Goal: Task Accomplishment & Management: Complete application form

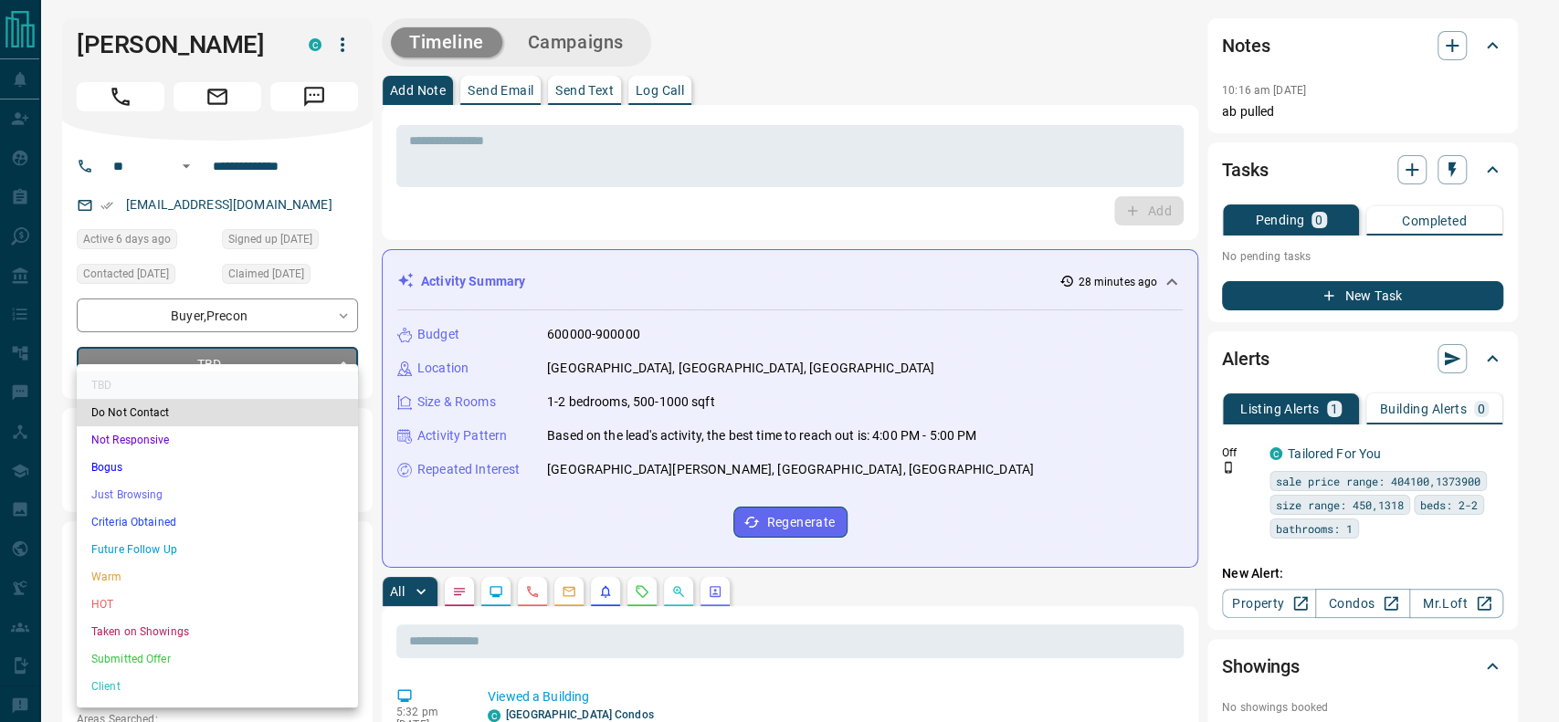
click at [102, 512] on li "Criteria Obtained" at bounding box center [217, 522] width 281 height 27
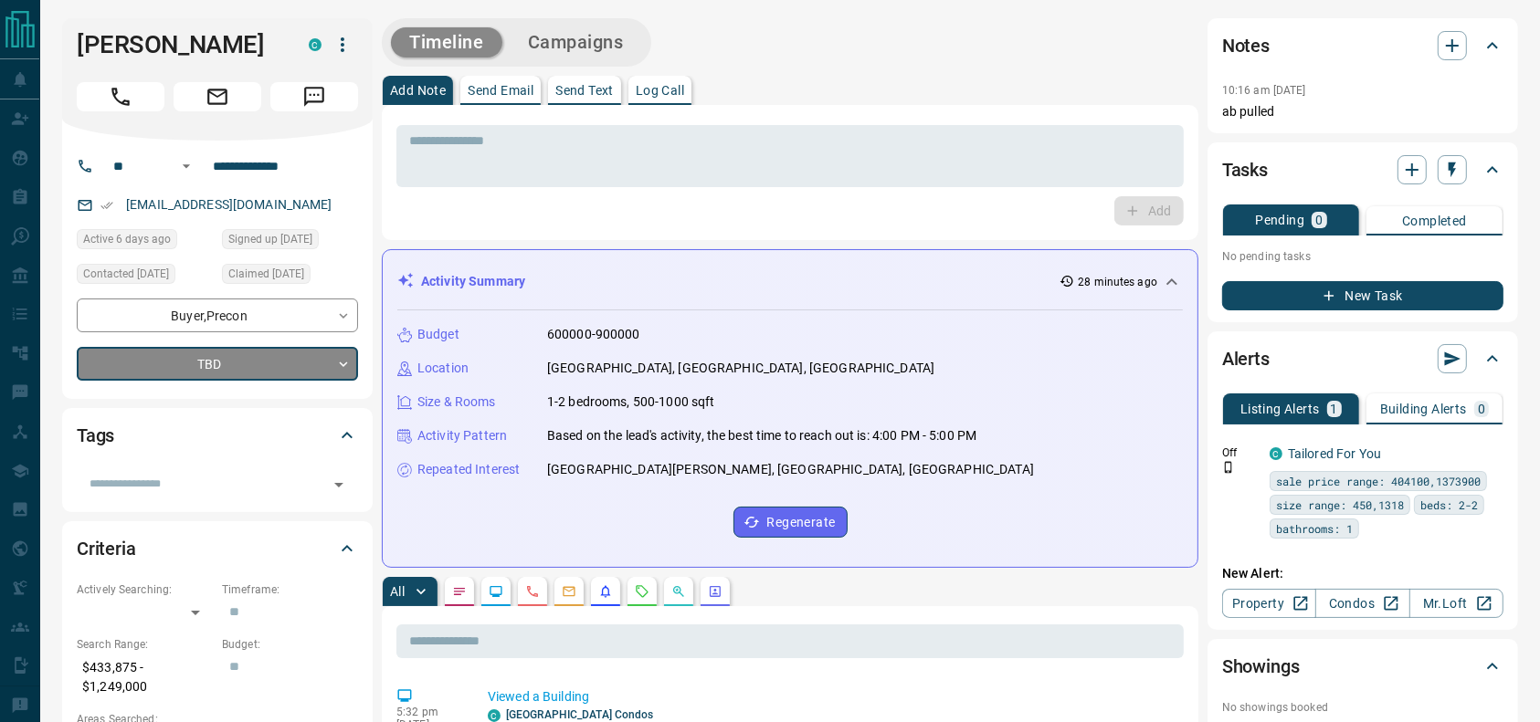
click at [107, 91] on button "Call" at bounding box center [121, 96] width 88 height 29
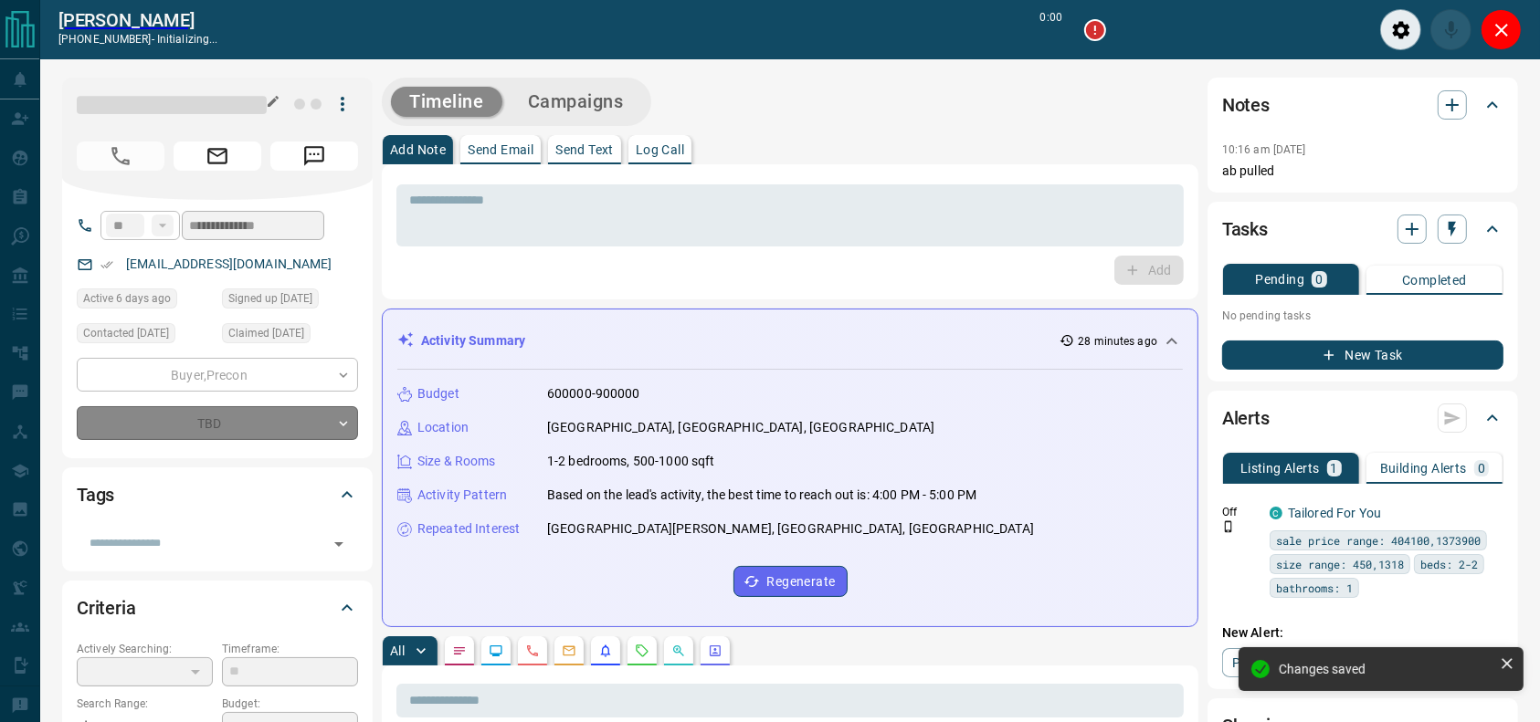
type input "*"
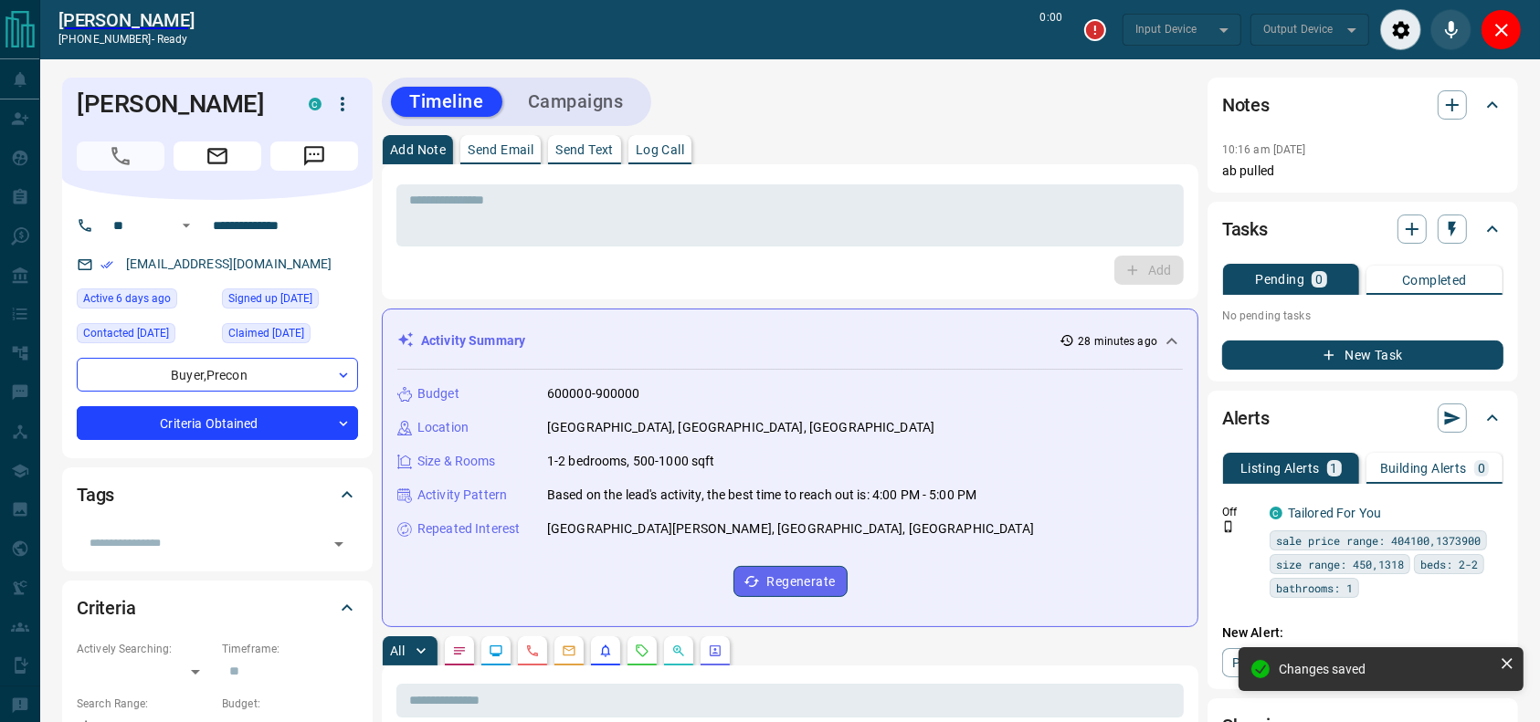
type input "*******"
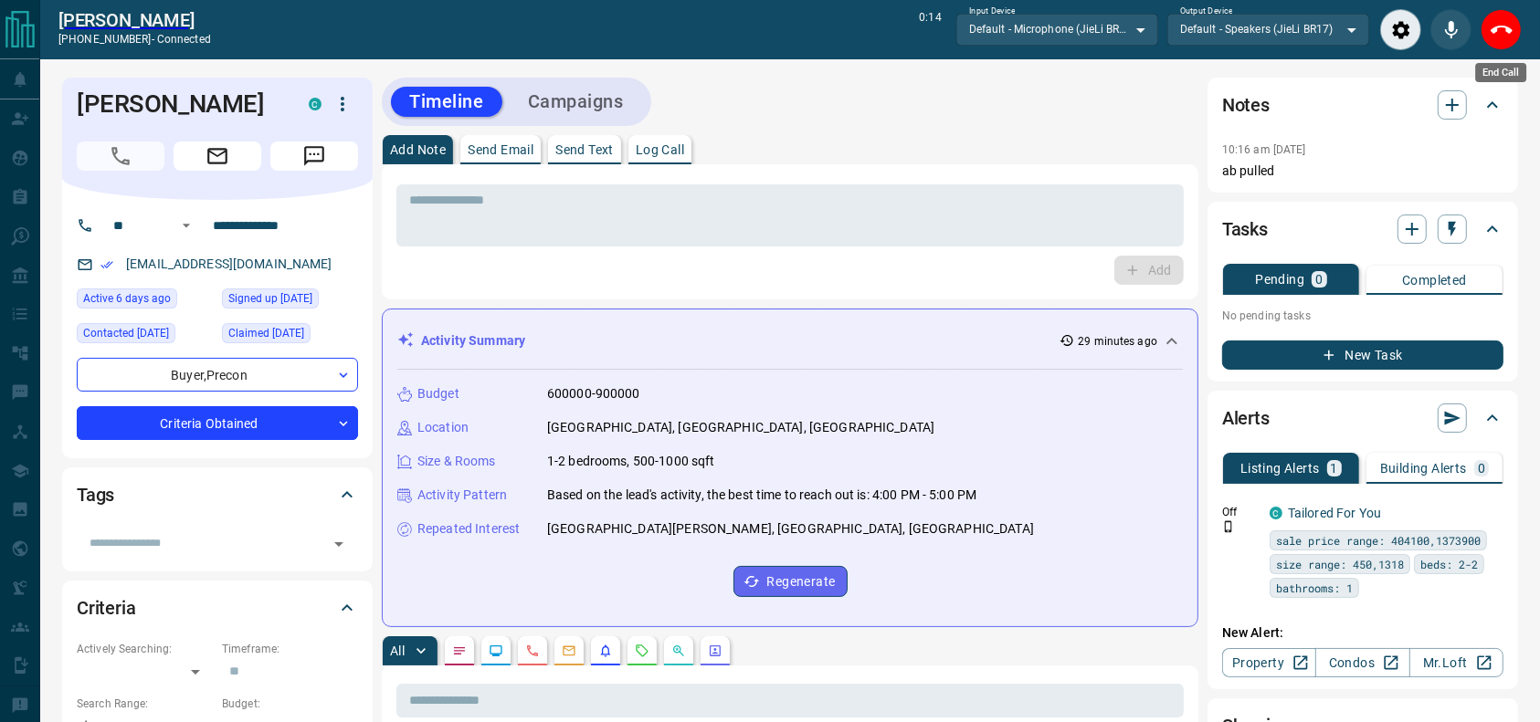
click at [1520, 47] on div "End Call" at bounding box center [1501, 29] width 41 height 41
click at [1517, 41] on div "End Call" at bounding box center [1501, 29] width 41 height 41
click at [1504, 13] on button "End Call" at bounding box center [1501, 29] width 41 height 41
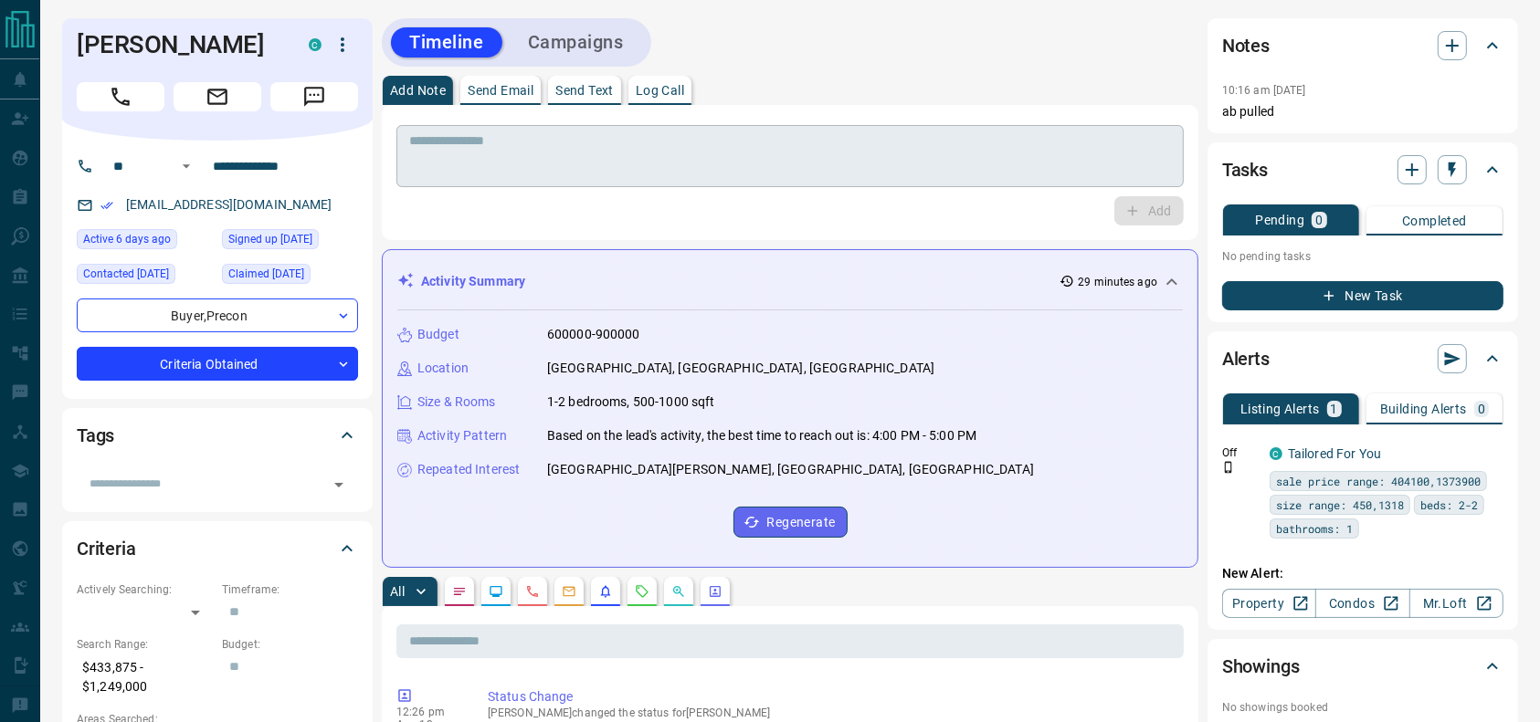
click at [976, 168] on textarea at bounding box center [790, 156] width 762 height 47
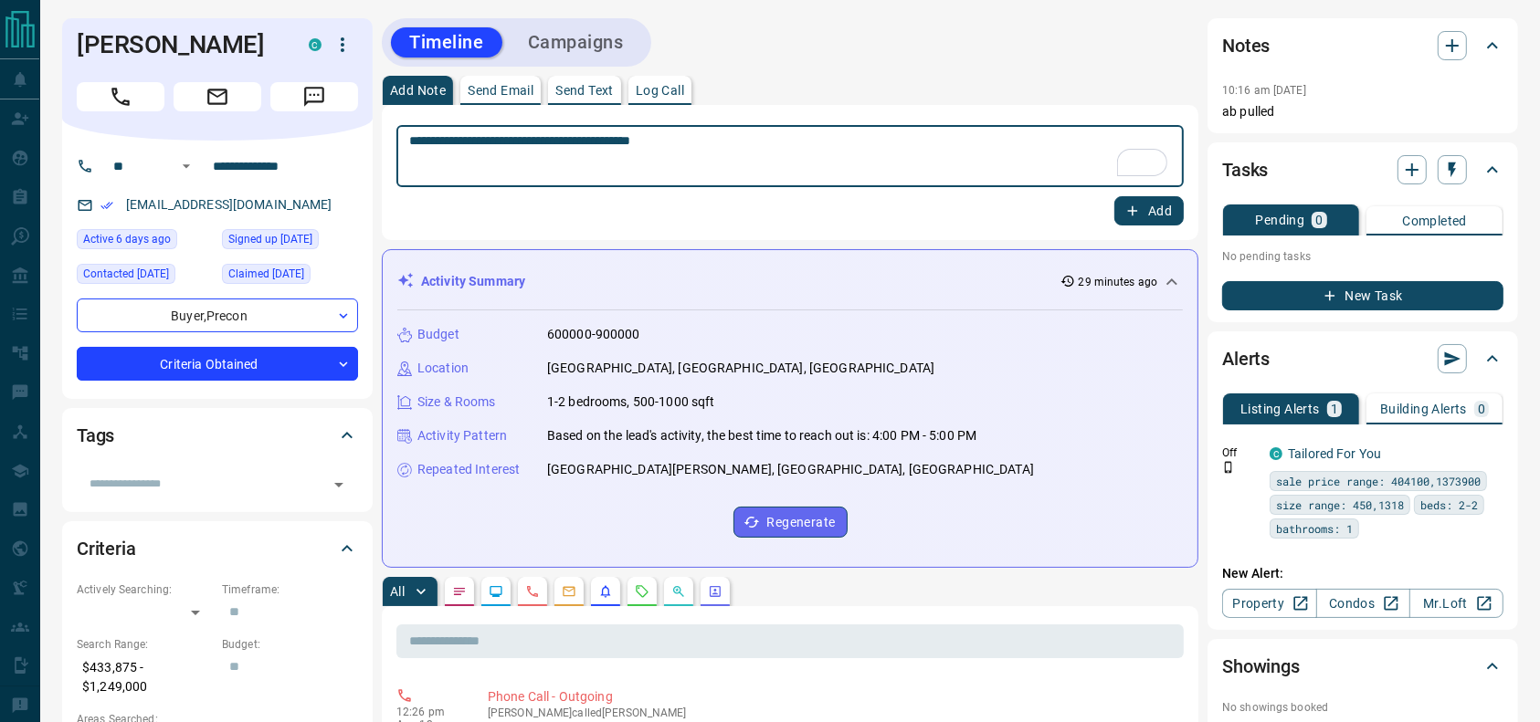
type textarea "**********"
click at [1149, 206] on button "Add" at bounding box center [1148, 210] width 69 height 29
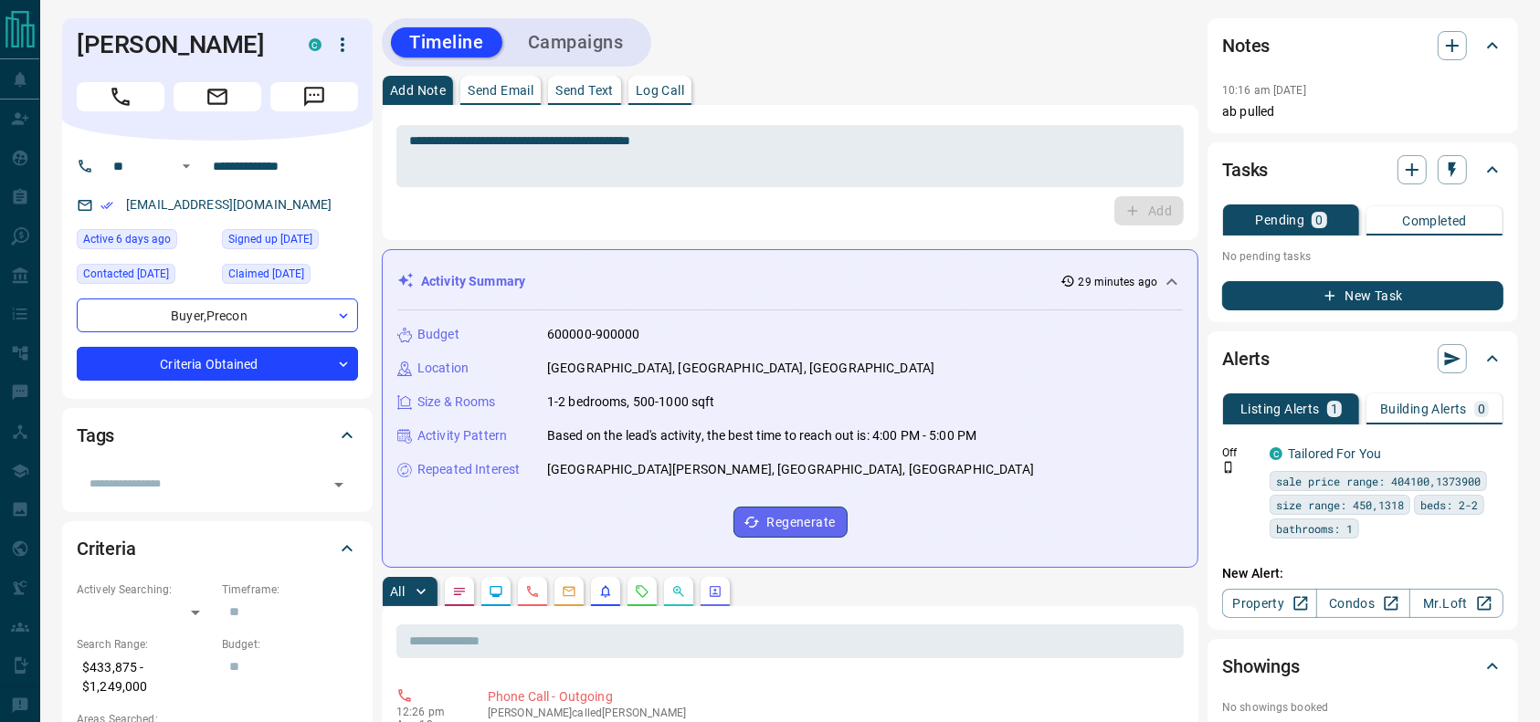
click at [556, 32] on button "Campaigns" at bounding box center [576, 42] width 132 height 30
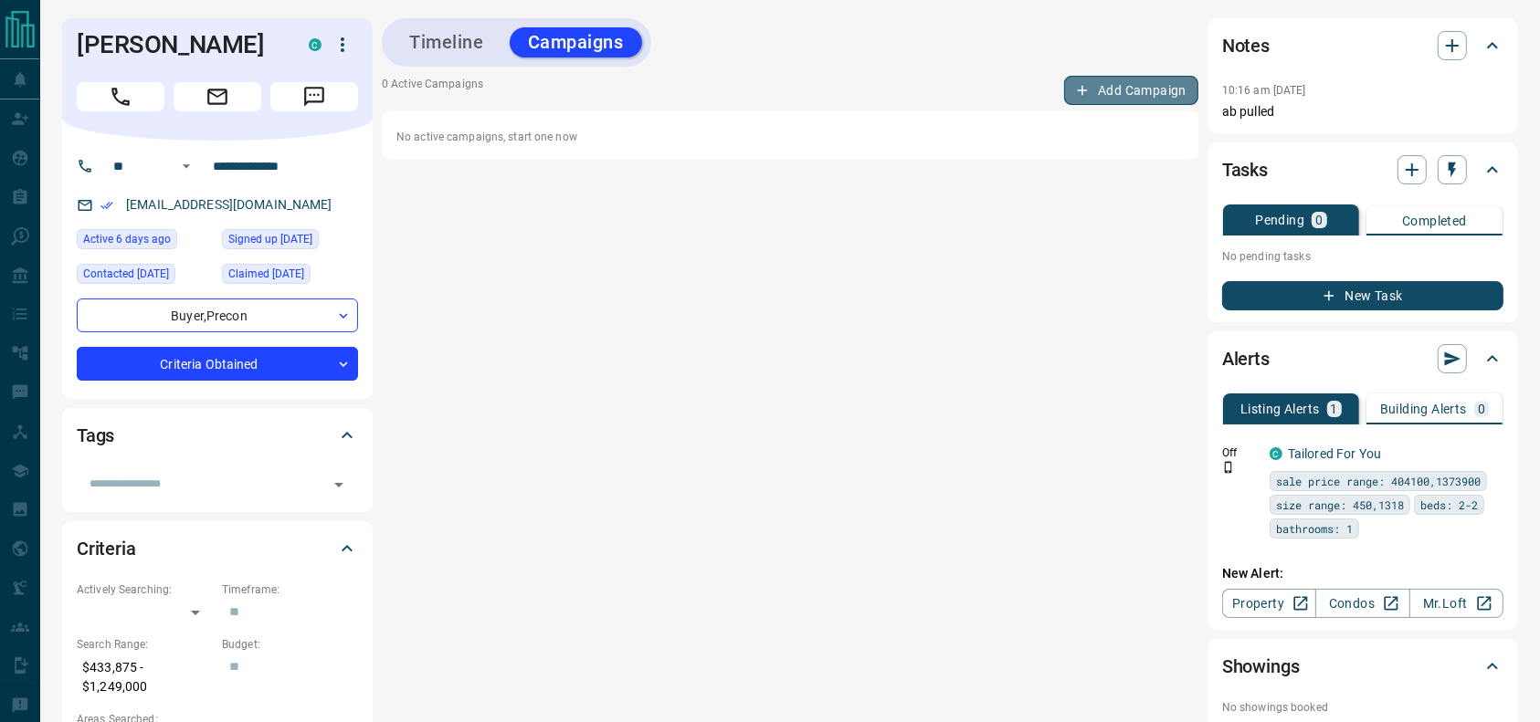
click at [1090, 91] on icon "button" at bounding box center [1082, 90] width 16 height 16
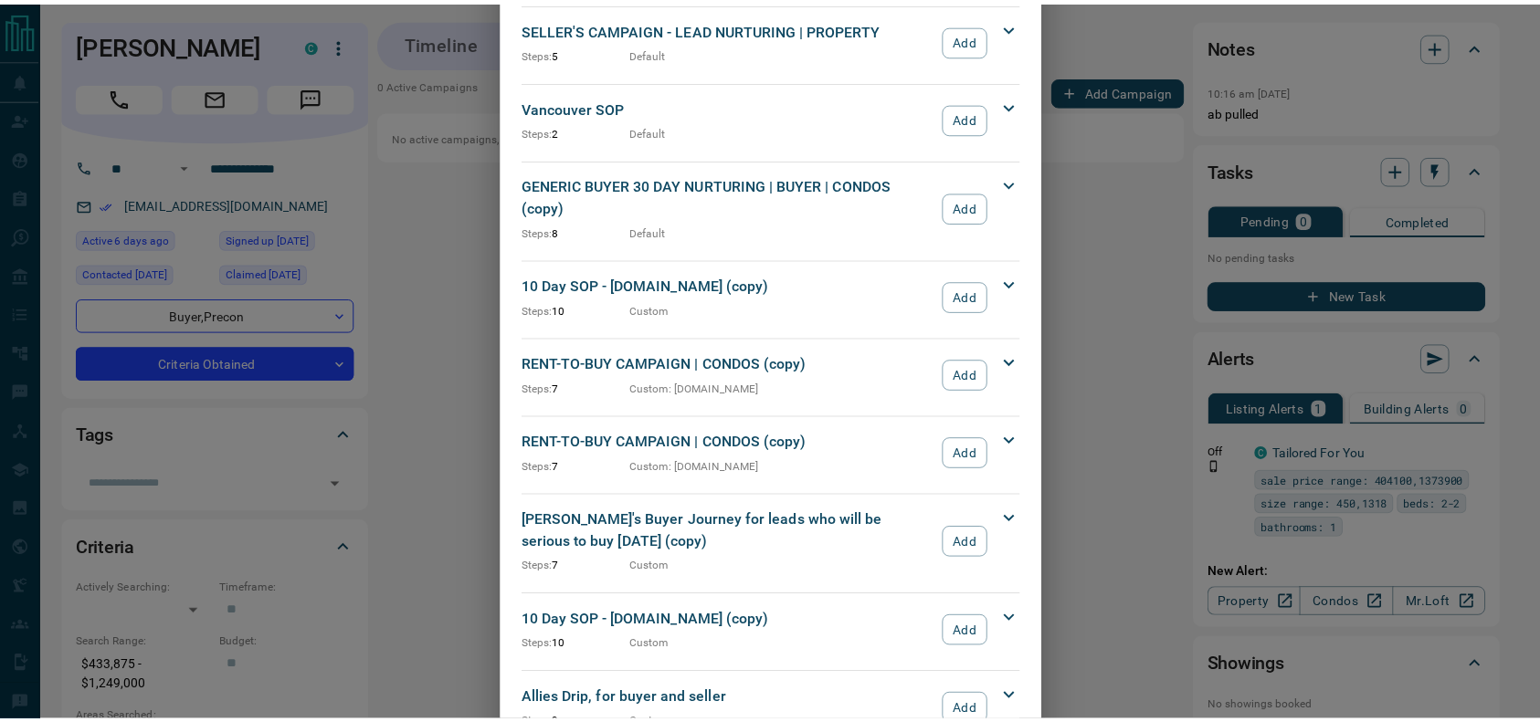
scroll to position [1967, 0]
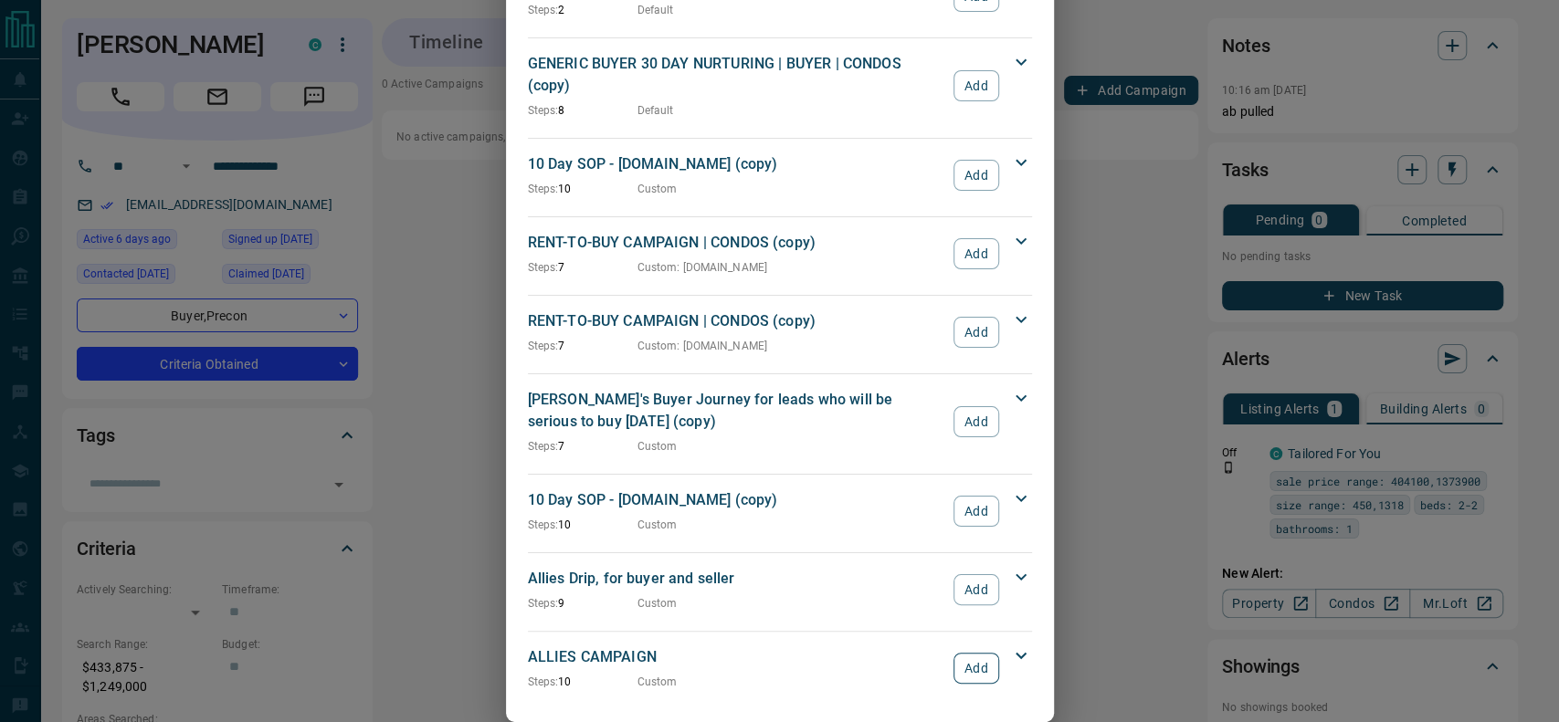
click at [954, 653] on button "Add" at bounding box center [976, 668] width 45 height 31
